Goal: Task Accomplishment & Management: Manage account settings

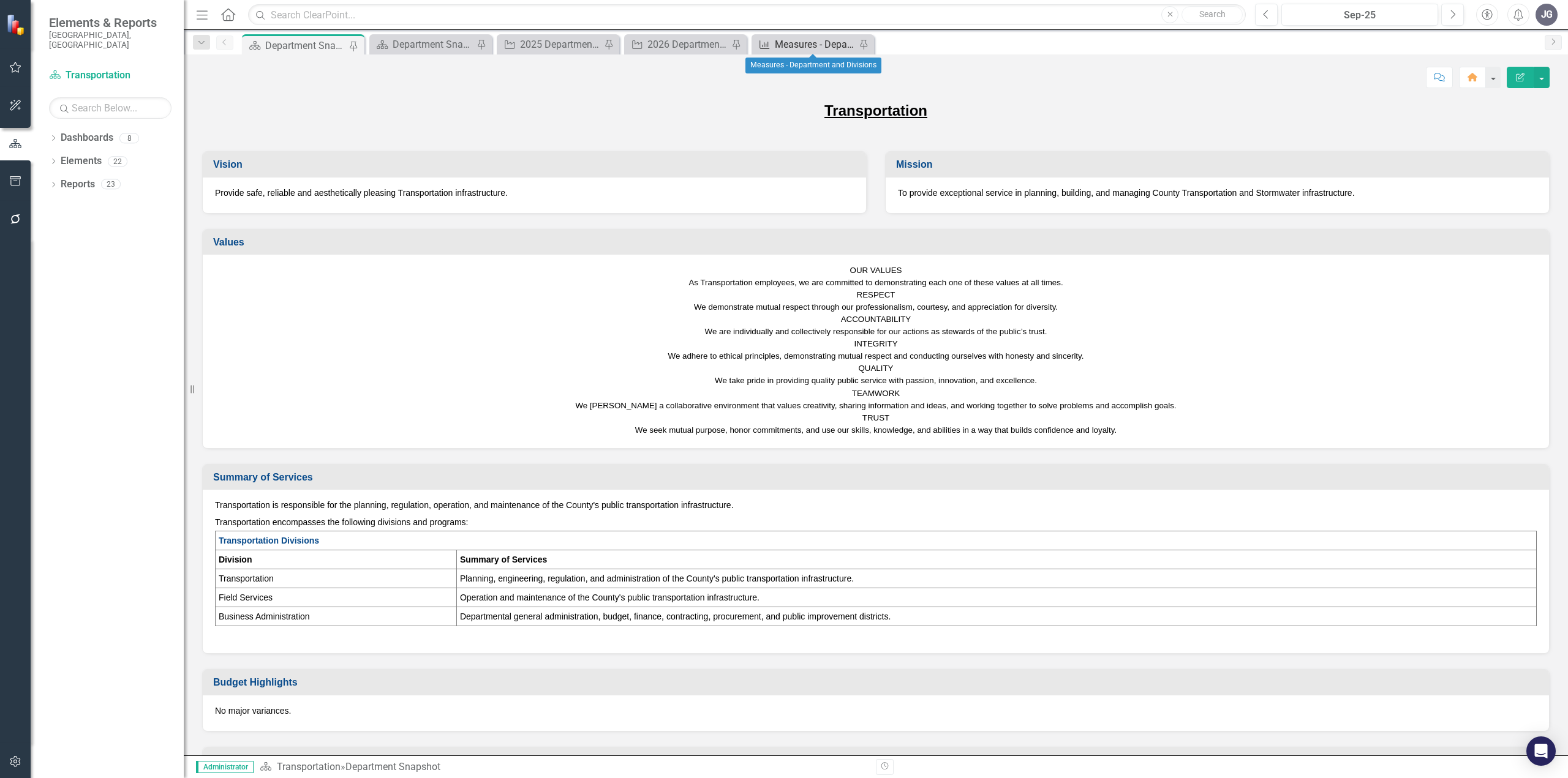
click at [805, 42] on div "Measures - Department and Divisions" at bounding box center [815, 44] width 81 height 15
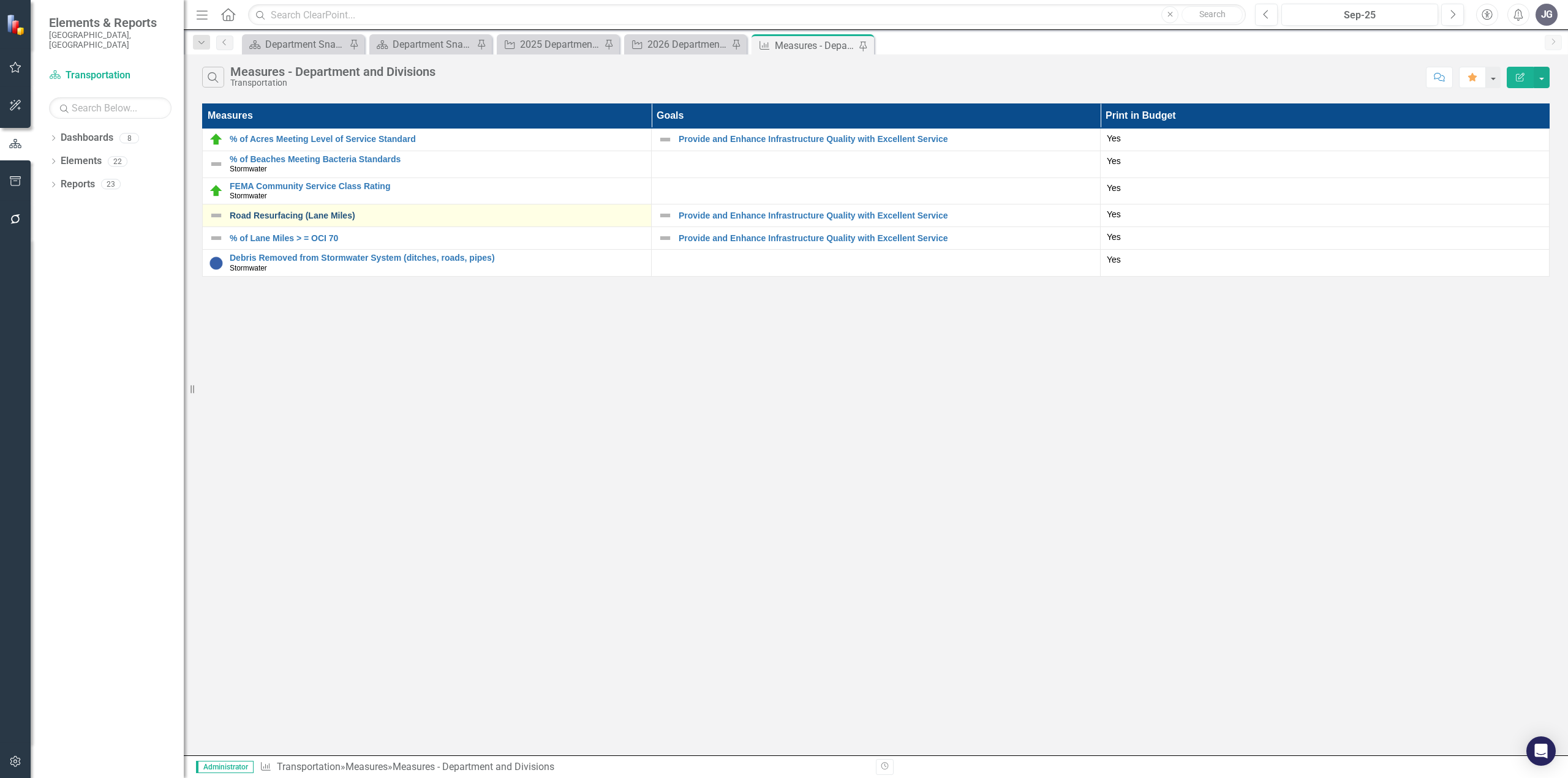
click at [325, 217] on link "Road Resurfacing (Lane Miles)" at bounding box center [437, 216] width 415 height 9
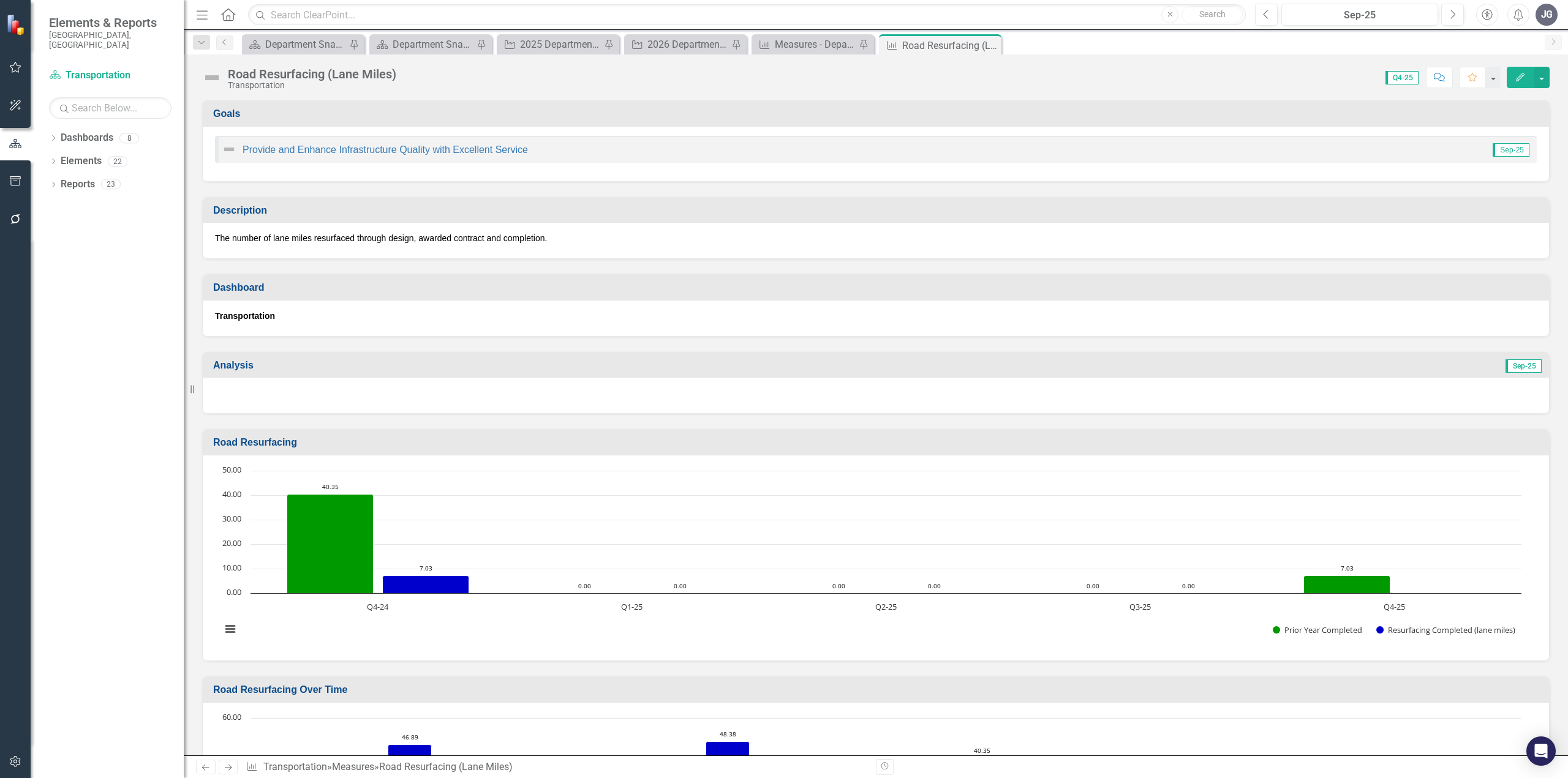
scroll to position [122, 0]
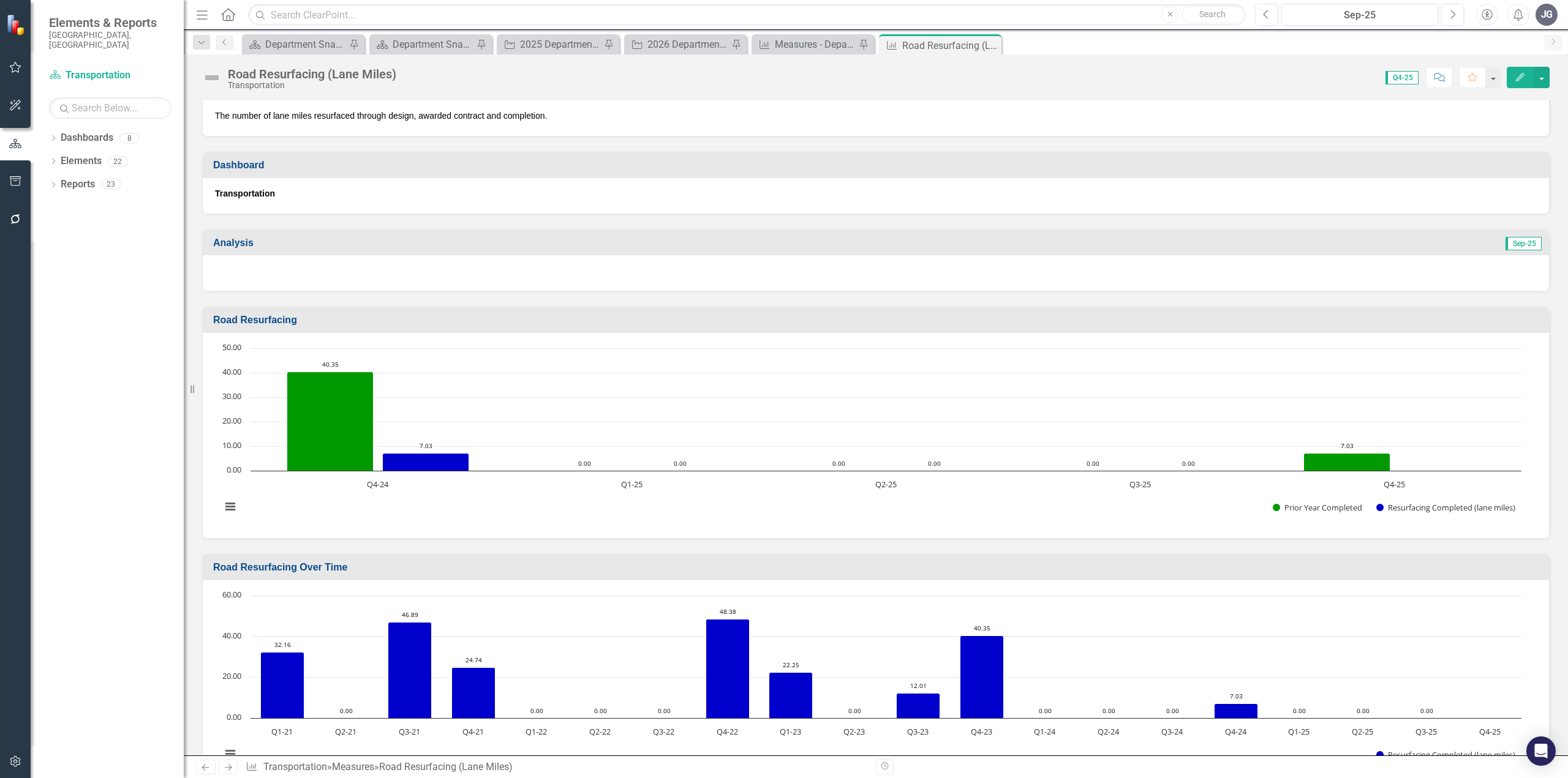
click at [628, 271] on div at bounding box center [876, 273] width 1346 height 36
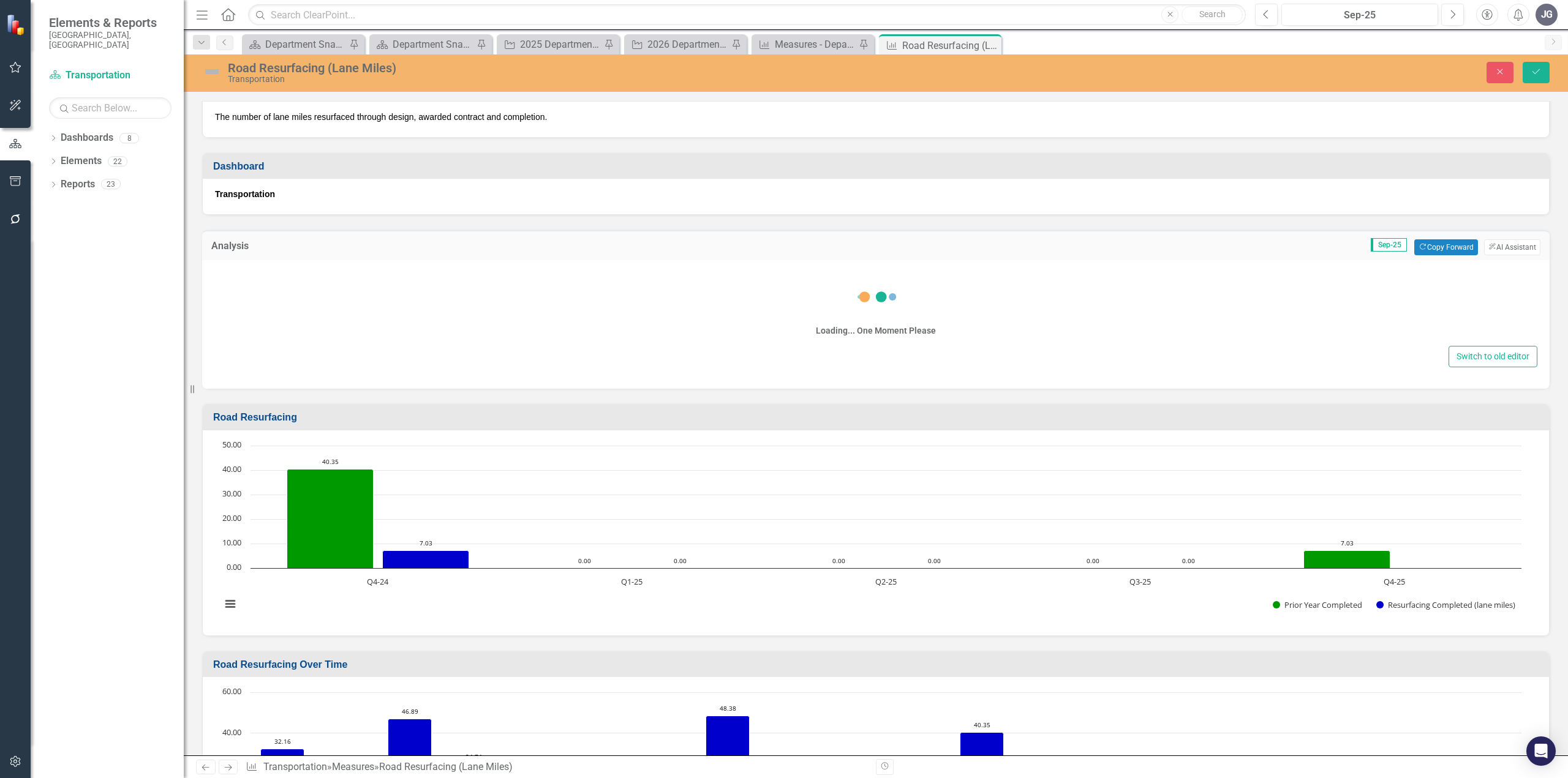
click at [630, 308] on div "Loading... One Moment Please" at bounding box center [876, 308] width 1323 height 70
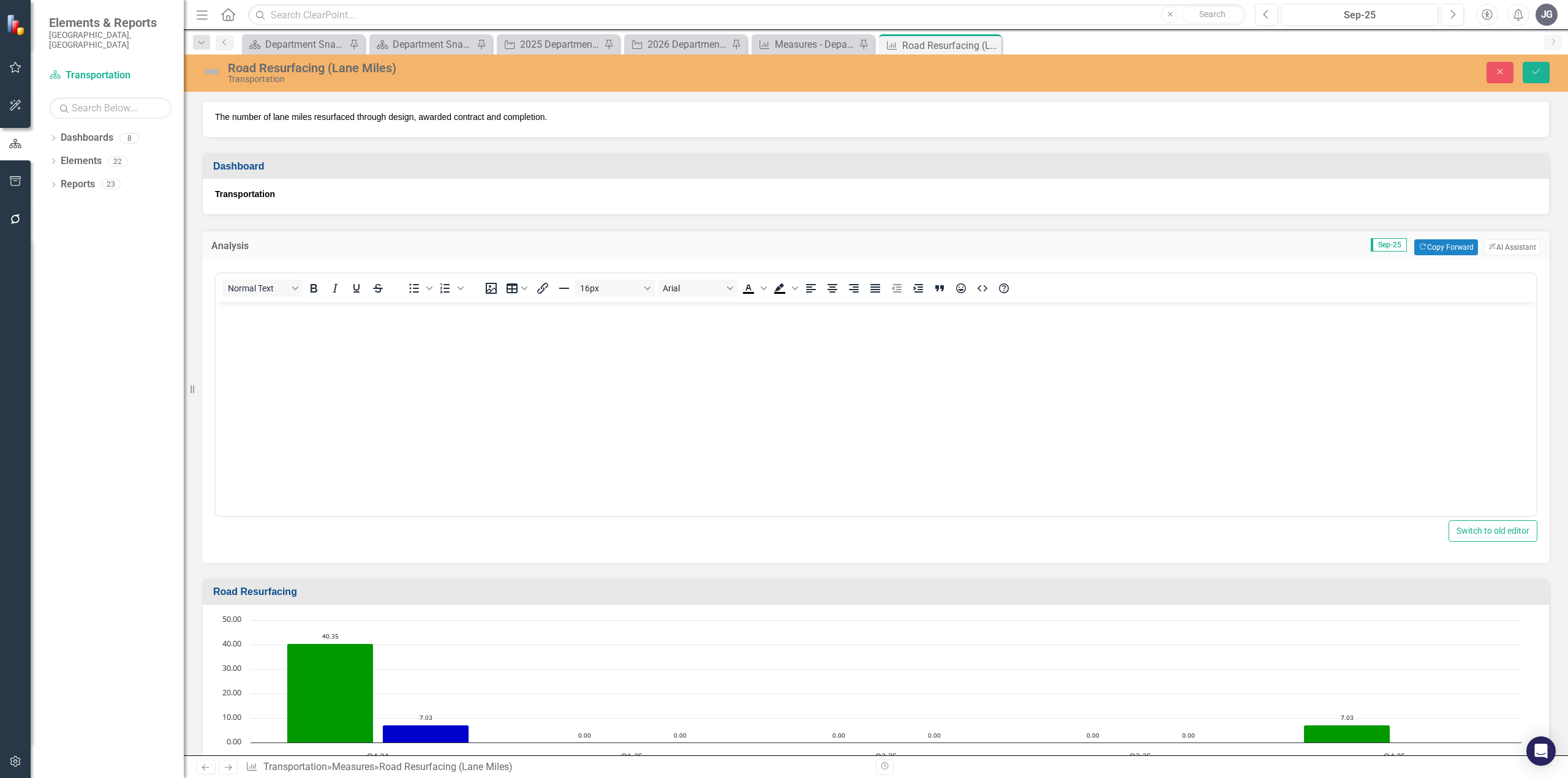
scroll to position [0, 0]
click at [629, 353] on body "Rich Text Area. Press ALT-0 for help." at bounding box center [876, 394] width 1321 height 184
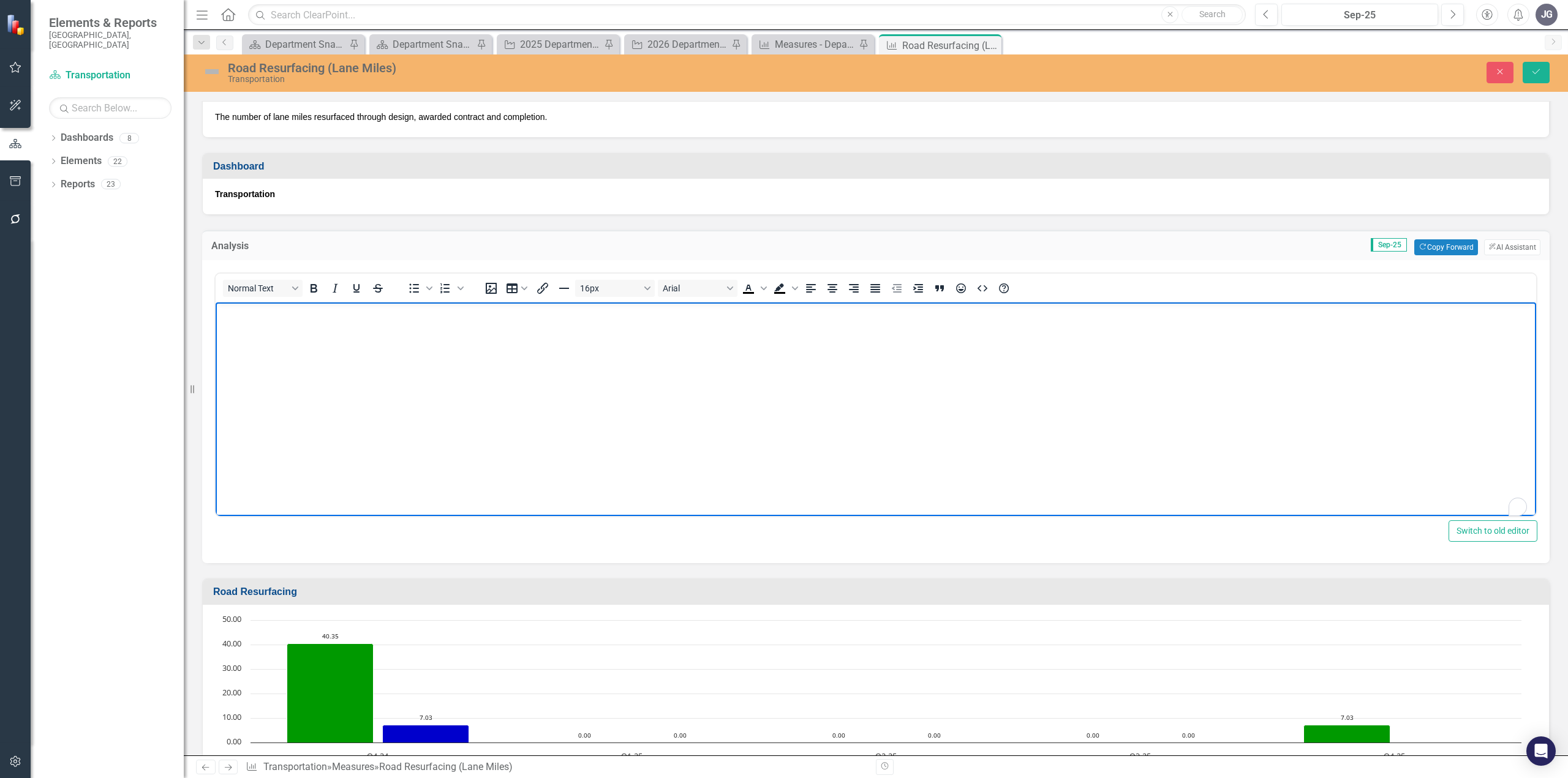
paste body "To enrich screen reader interactions, please activate Accessibility in Grammarl…"
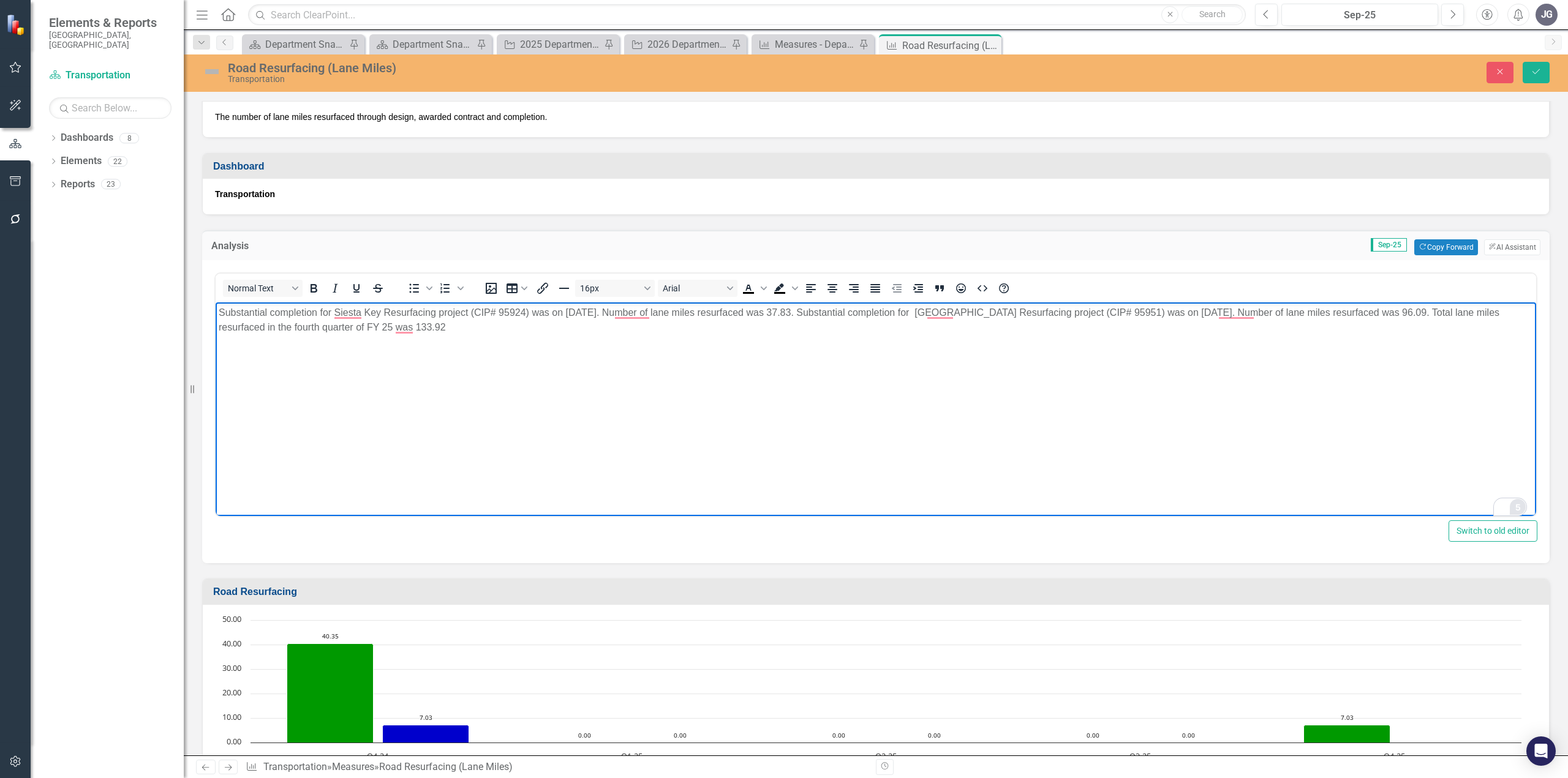
click at [1520, 508] on html "Press Alt+1 for screen-reader mode, Alt+0 to cancel Accessibility Screen-Reader…" at bounding box center [784, 389] width 1568 height 778
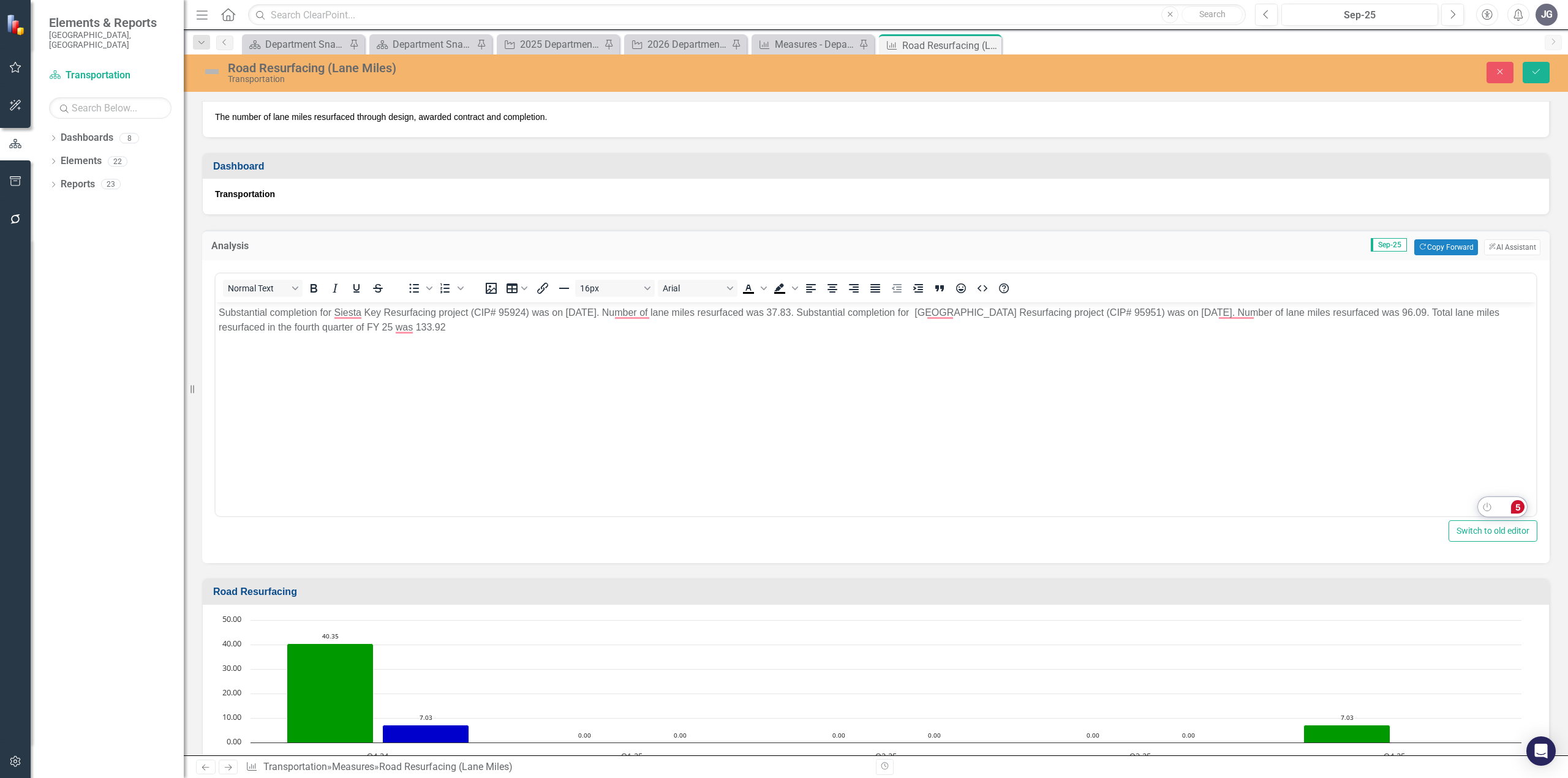
click at [1517, 508] on html "Press Alt+1 for screen-reader mode, Alt+0 to cancel Accessibility Screen-Reader…" at bounding box center [784, 389] width 1568 height 778
click at [1519, 504] on div "5" at bounding box center [1517, 507] width 13 height 13
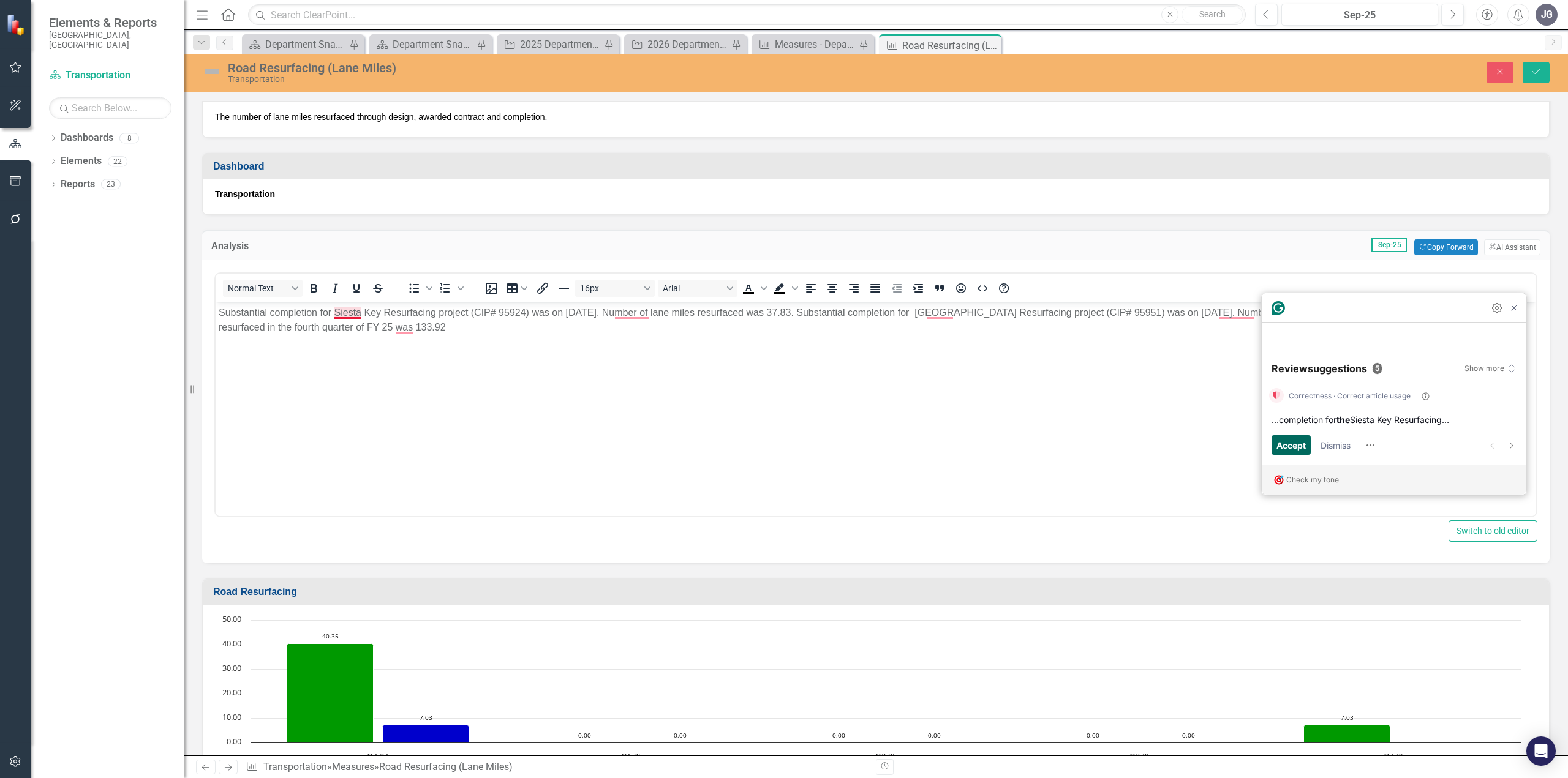
click at [1293, 446] on span "Accept" at bounding box center [1291, 444] width 29 height 13
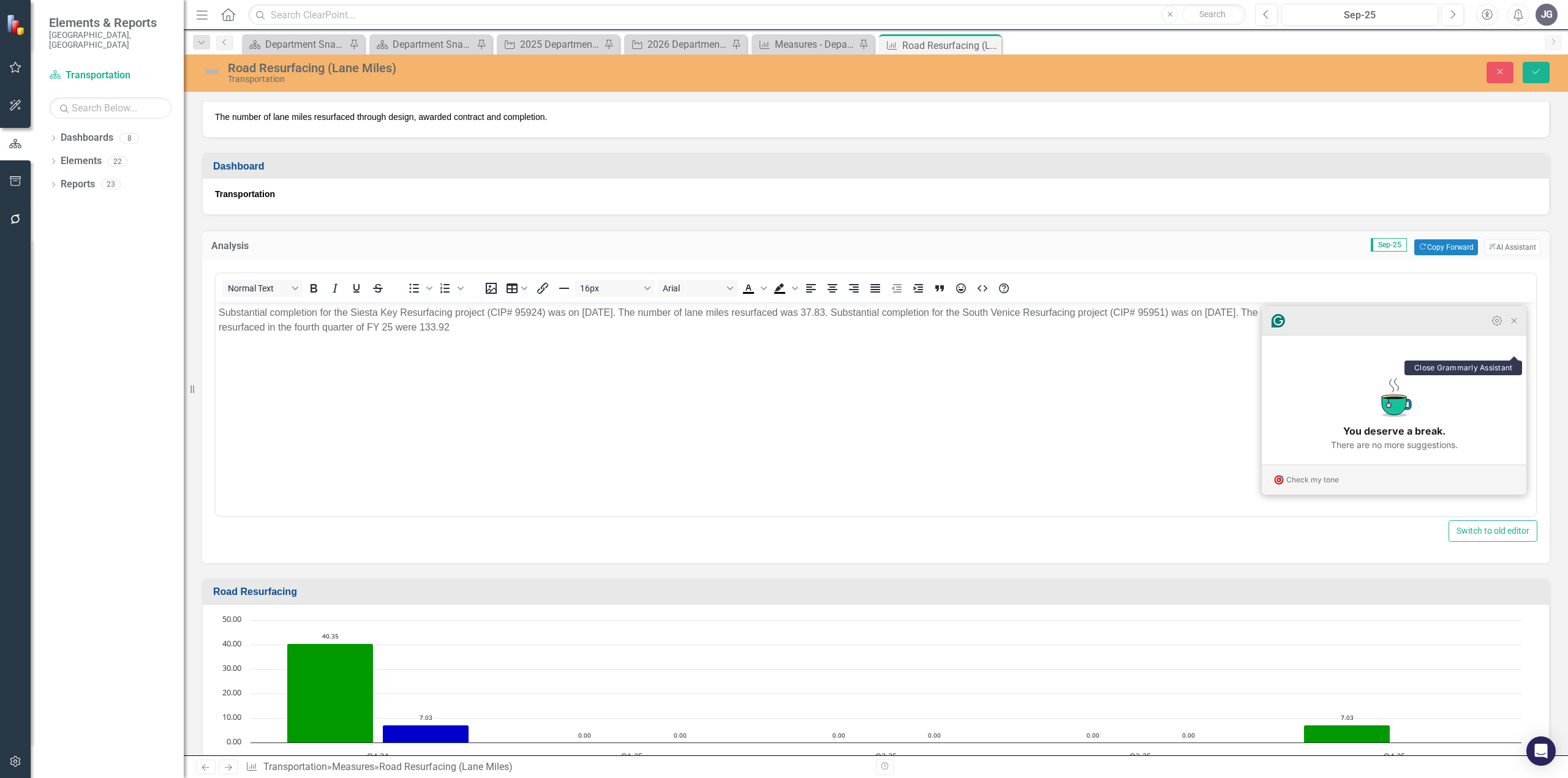
drag, startPoint x: 1512, startPoint y: 348, endPoint x: 1066, endPoint y: 71, distance: 525.0
click at [1512, 326] on icon "Close Grammarly Assistant" at bounding box center [1513, 320] width 10 height 10
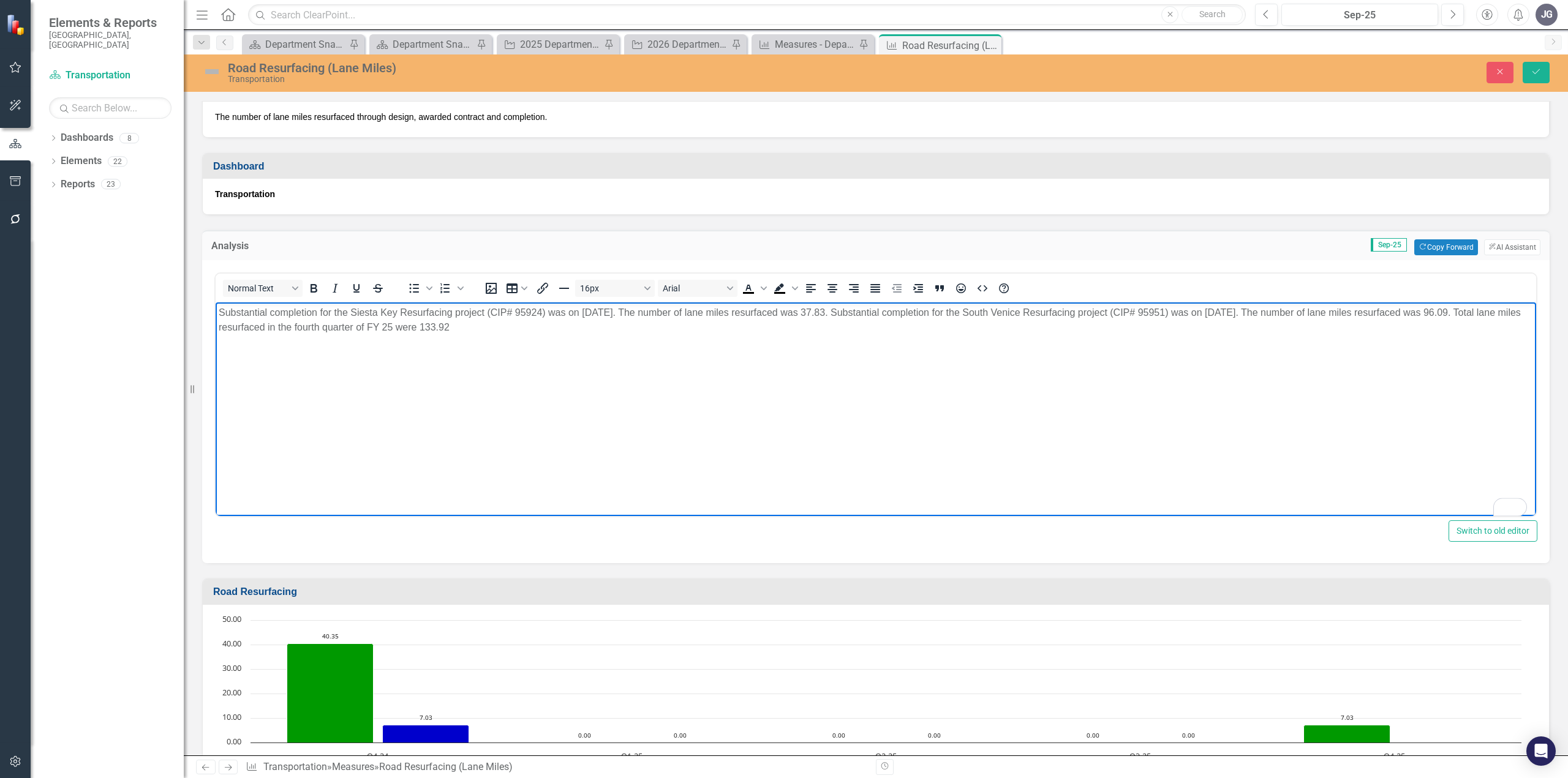
click at [1095, 390] on body "Substantial completion for the Siesta Key Resurfacing project (CIP# 95924) was …" at bounding box center [876, 394] width 1321 height 184
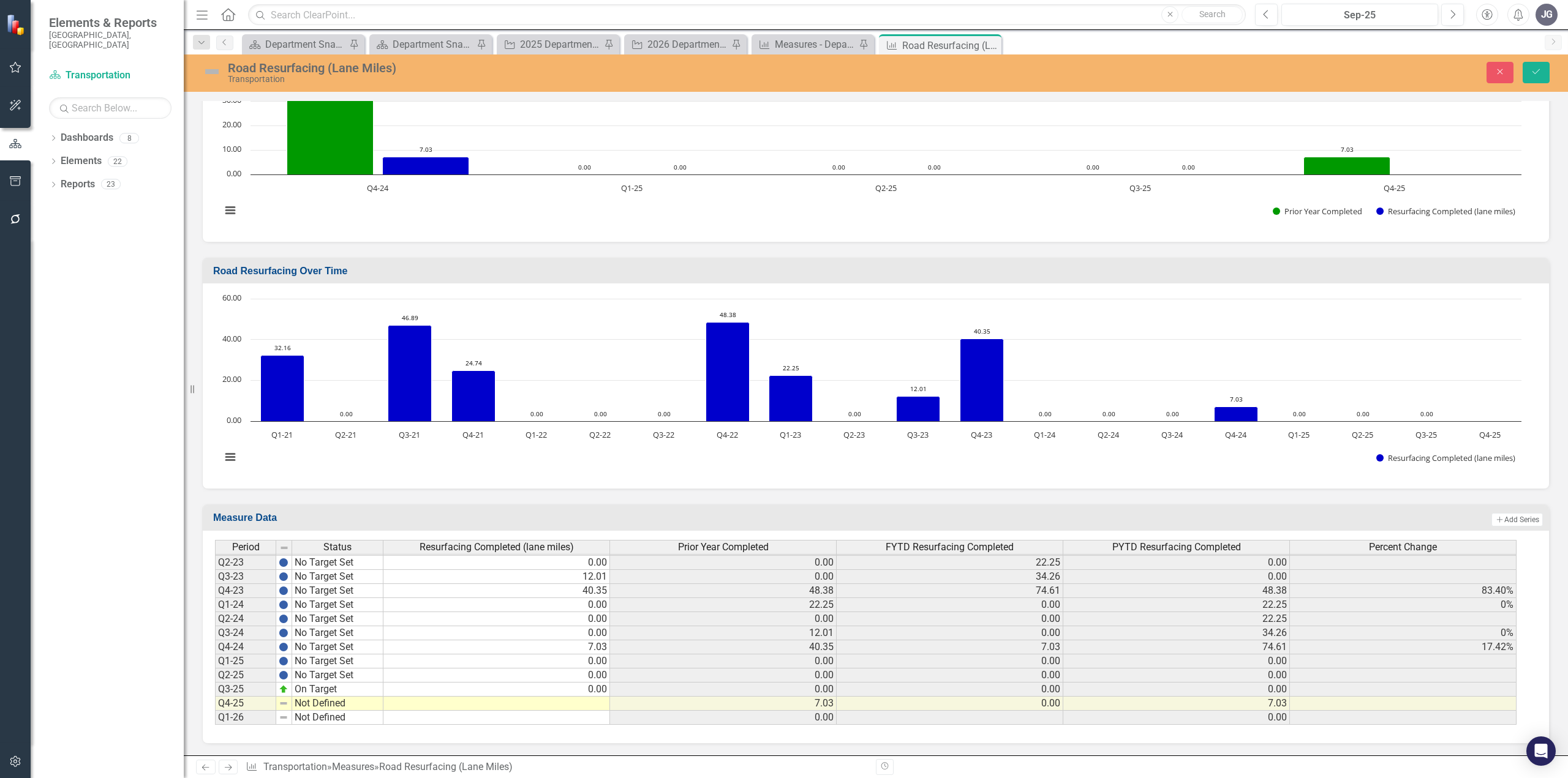
scroll to position [691, 0]
click at [534, 703] on tbody "Q4-19 No Target Set 27.26 0.00 101.40 61.21 Q1-20 No Target Set 33.47 9.08 33.4…" at bounding box center [866, 541] width 1302 height 366
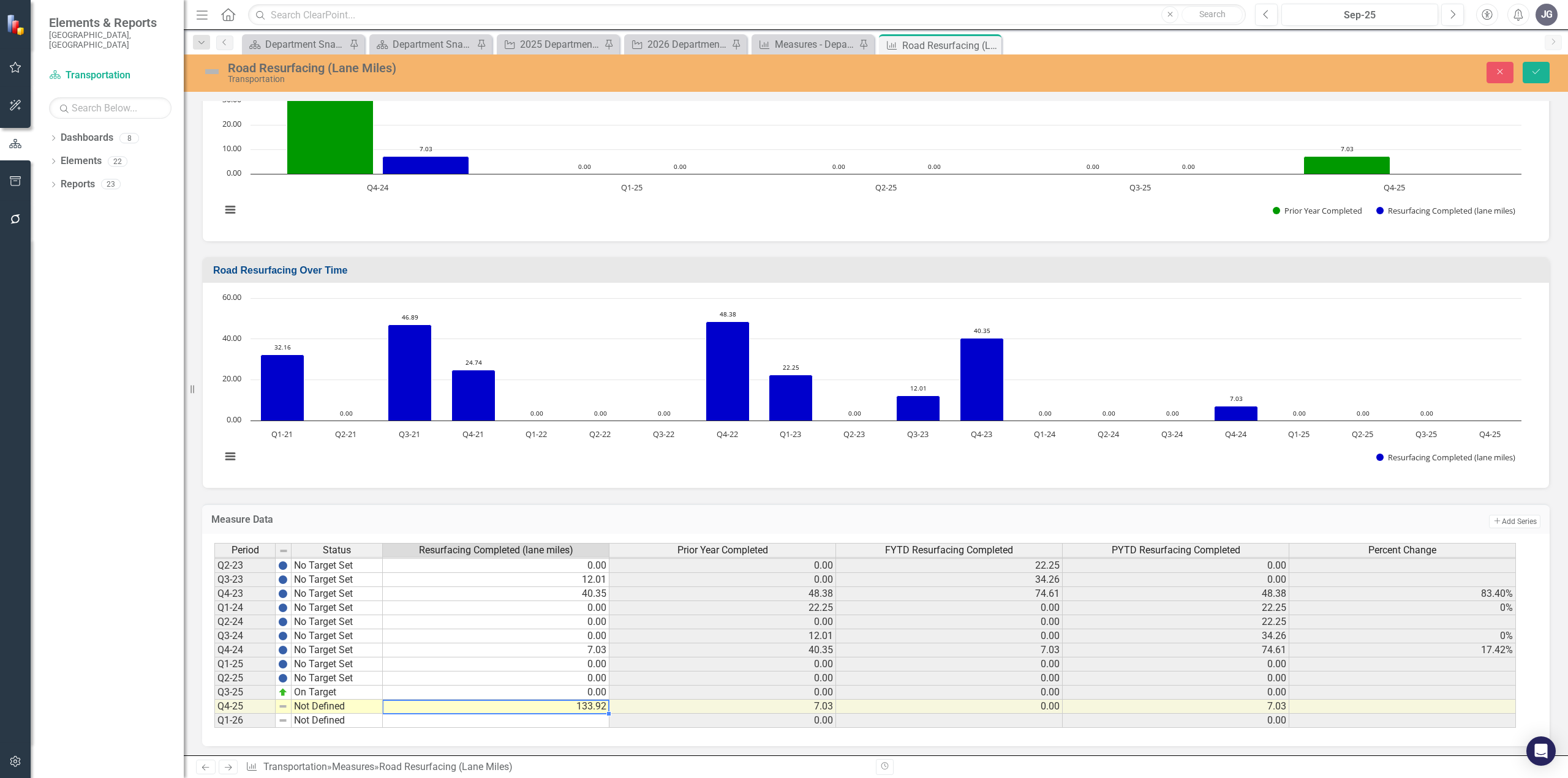
type textarea "133.92"
click at [339, 688] on td "On Target" at bounding box center [337, 693] width 91 height 14
click at [339, 688] on td "On Target" at bounding box center [337, 693] width 91 height 14
type textarea "No Target Set"
click at [341, 658] on div "Period Status Resurfacing Completed (lane miles) Prior Year Completed FYTD Resu…" at bounding box center [871, 636] width 1314 height 186
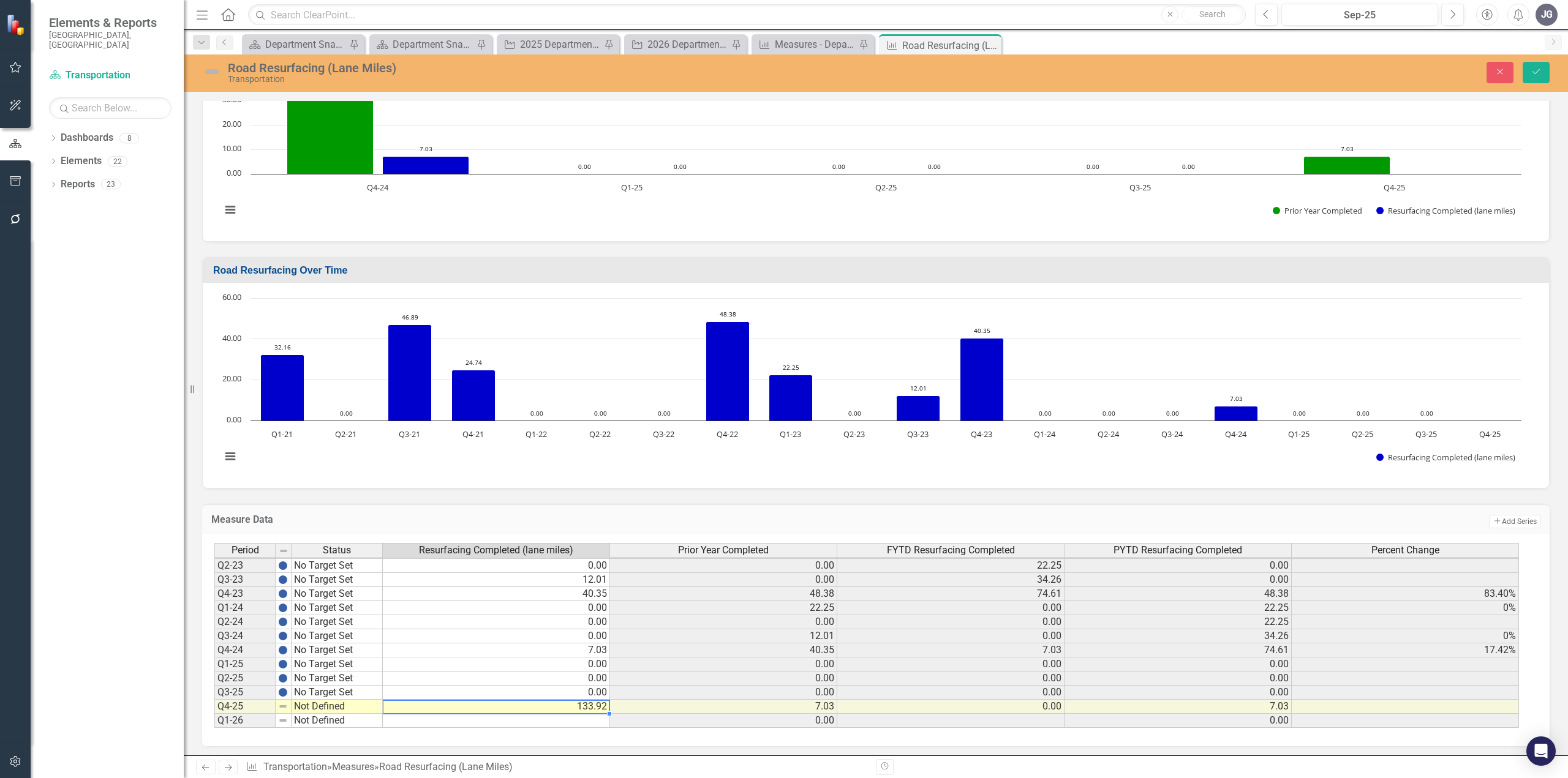
click at [450, 703] on td "133.92" at bounding box center [497, 707] width 227 height 14
click at [368, 711] on td "Not Defined" at bounding box center [337, 707] width 91 height 14
type textarea "On Target"
click at [347, 635] on div "Period Status Resurfacing Completed (lane miles) Prior Year Completed FYTD Resu…" at bounding box center [871, 636] width 1314 height 186
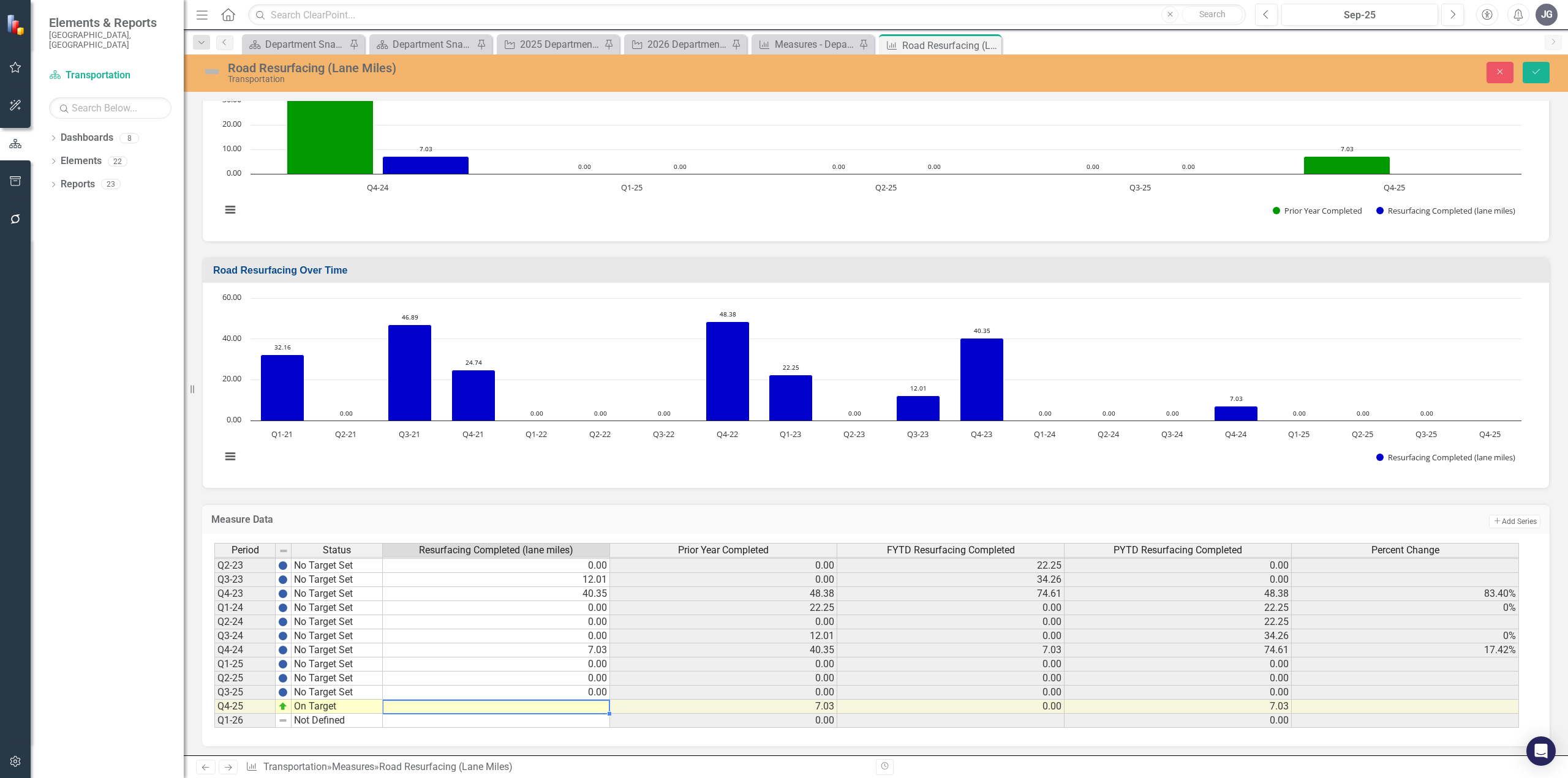
click at [497, 709] on td at bounding box center [497, 707] width 227 height 14
type textarea "133.92"
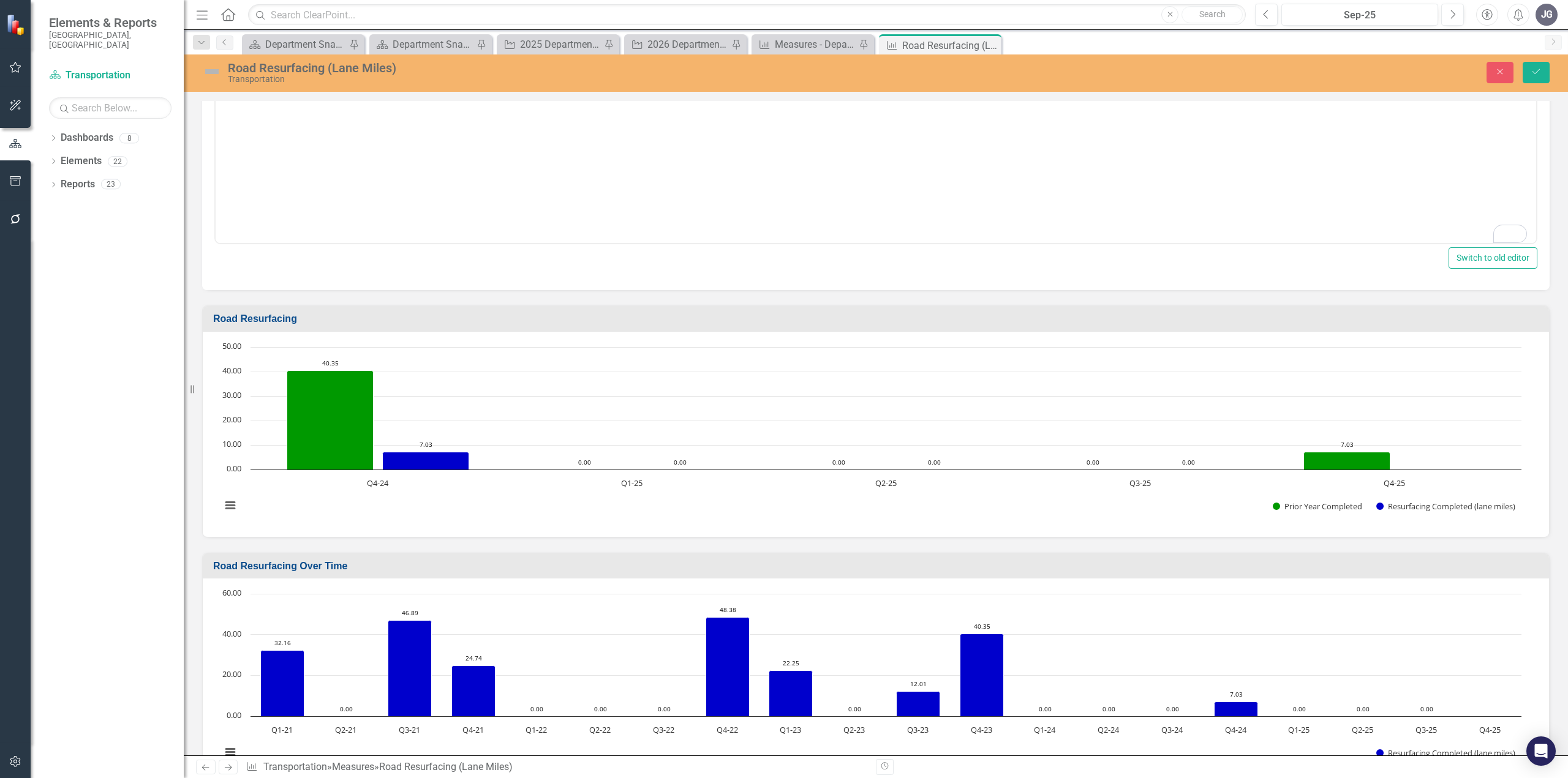
scroll to position [324, 0]
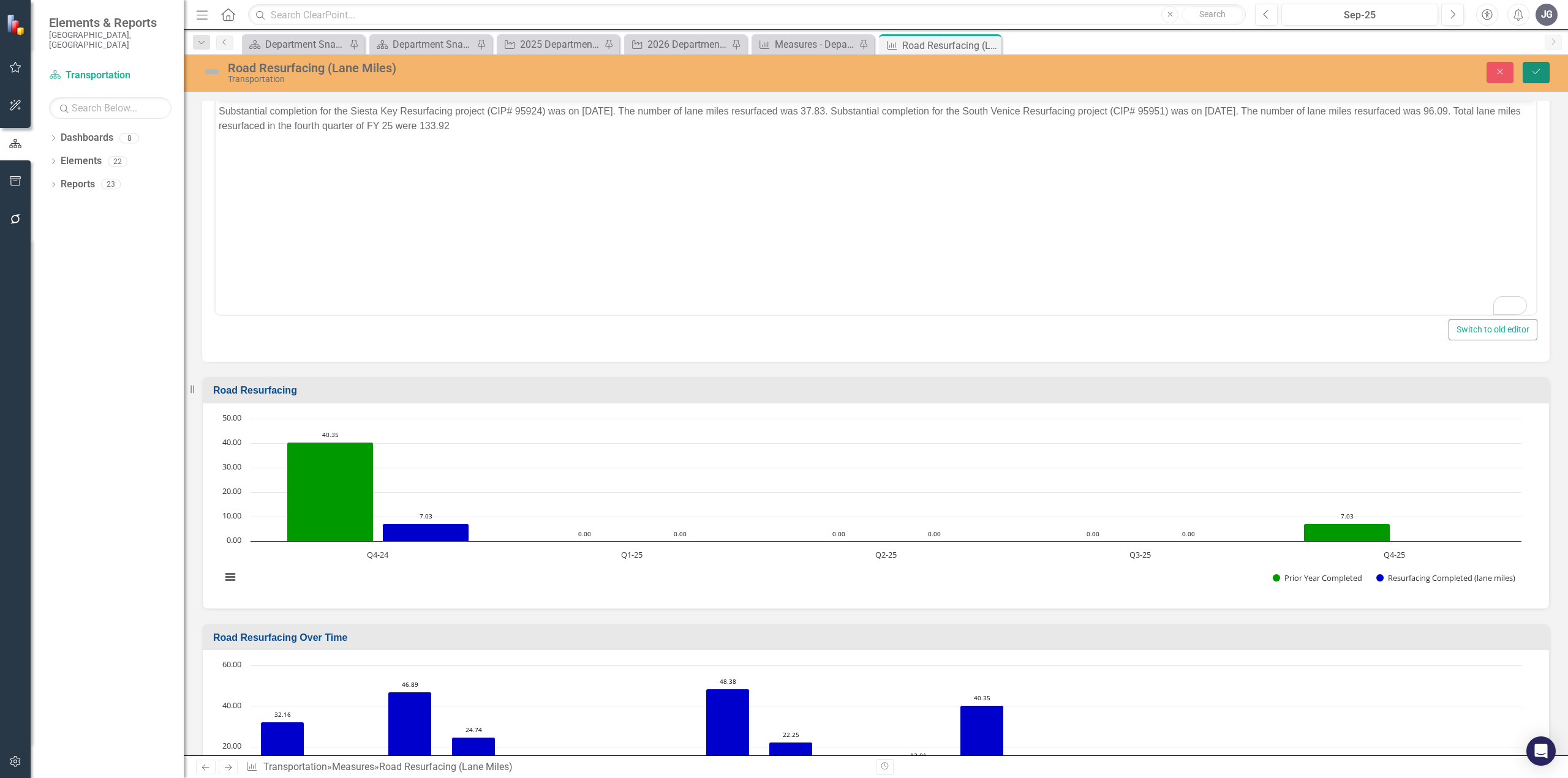
click at [1537, 70] on icon "Save" at bounding box center [1536, 72] width 11 height 9
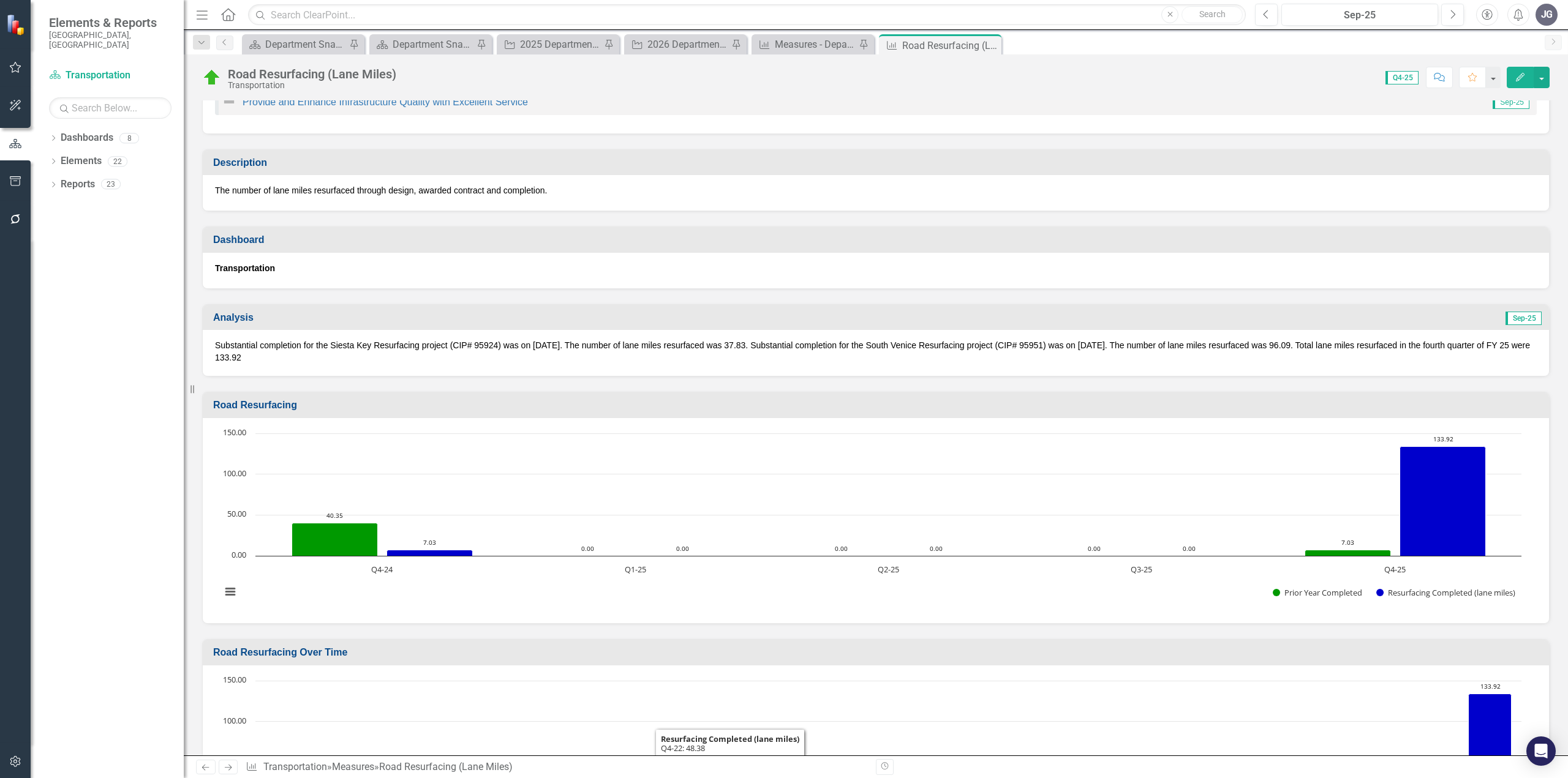
scroll to position [0, 0]
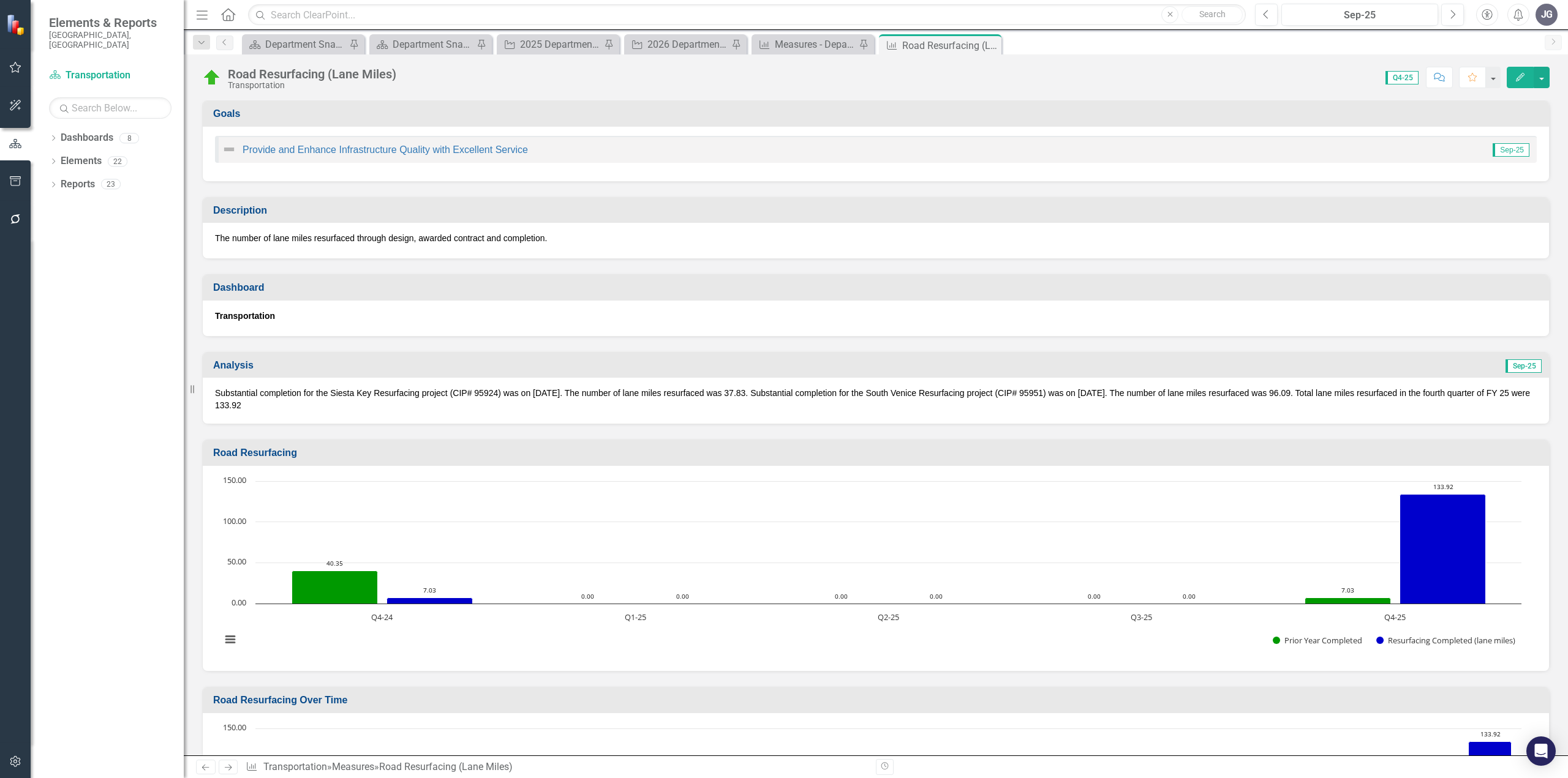
click at [217, 403] on p "Substantial completion for the Siesta Key Resurfacing project (CIP# 95924) was …" at bounding box center [876, 399] width 1322 height 25
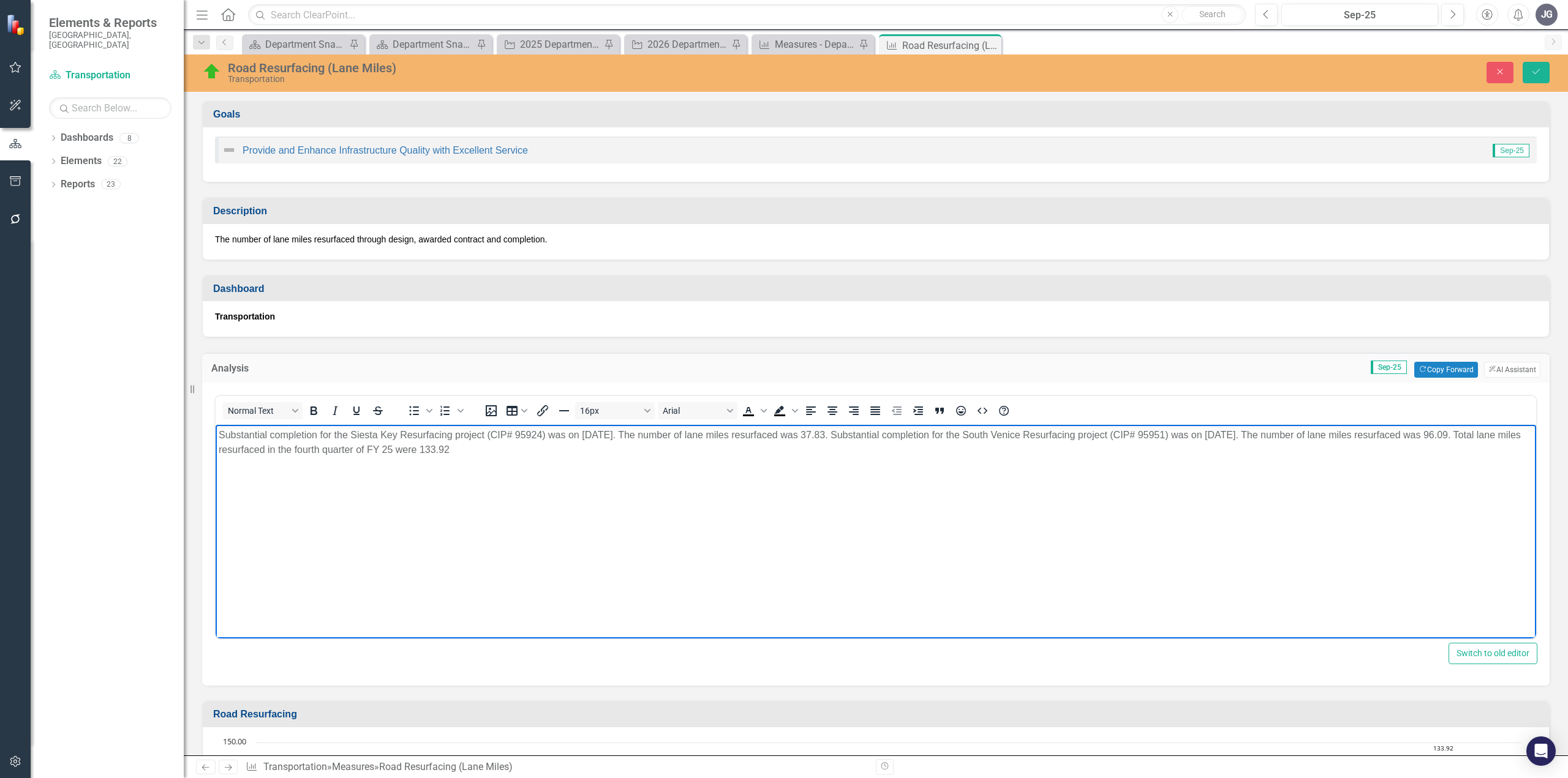
click at [409, 448] on p "Substantial completion for the Siesta Key Resurfacing project (CIP# 95924) was …" at bounding box center [876, 443] width 1314 height 29
click at [539, 458] on body "Substantial completion for the Siesta Key Resurfacing project (CIP# 95924) was …" at bounding box center [876, 517] width 1321 height 184
click at [1535, 73] on icon "Save" at bounding box center [1536, 72] width 11 height 9
